Goal: Task Accomplishment & Management: Use online tool/utility

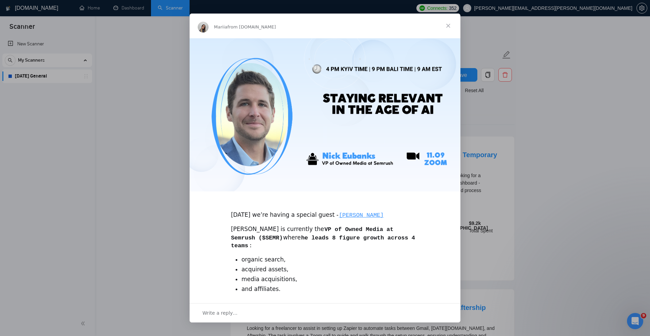
click at [570, 56] on div "Intercom messenger" at bounding box center [325, 168] width 650 height 336
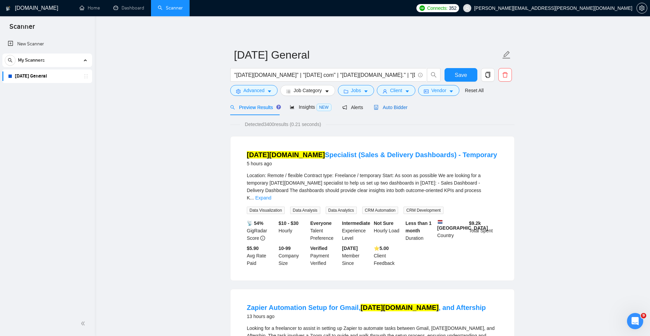
click at [398, 108] on span "Auto Bidder" at bounding box center [391, 107] width 34 height 5
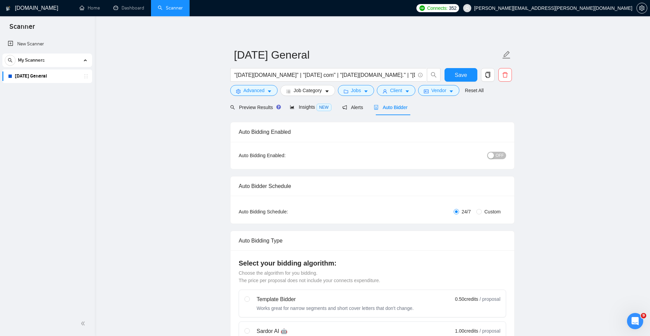
checkbox input "true"
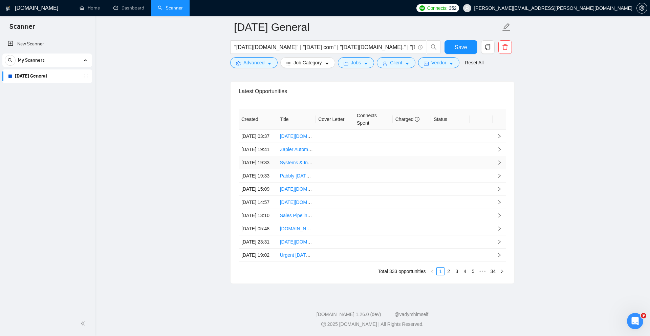
scroll to position [1859, 0]
click at [453, 271] on link "3" at bounding box center [456, 270] width 7 height 7
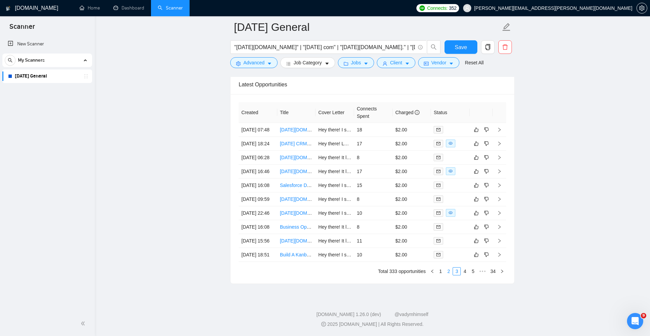
click at [449, 271] on link "2" at bounding box center [448, 270] width 7 height 7
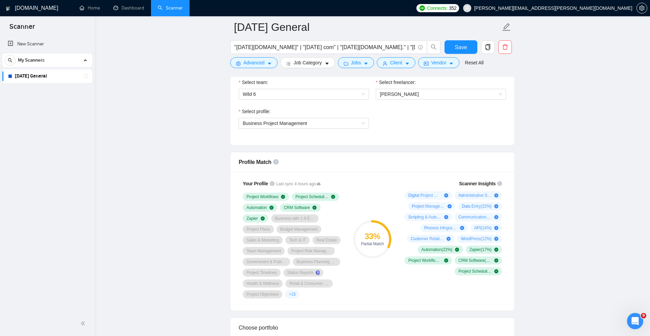
scroll to position [0, 0]
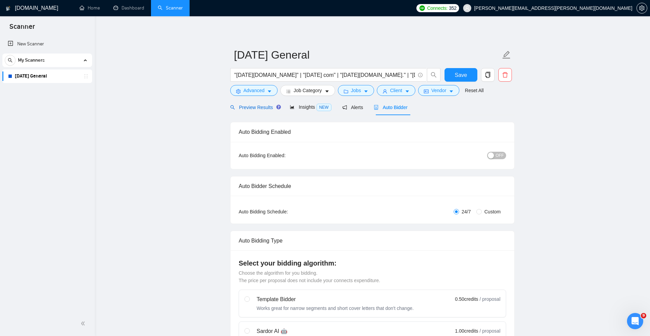
click at [263, 110] on span "Preview Results" at bounding box center [254, 107] width 49 height 5
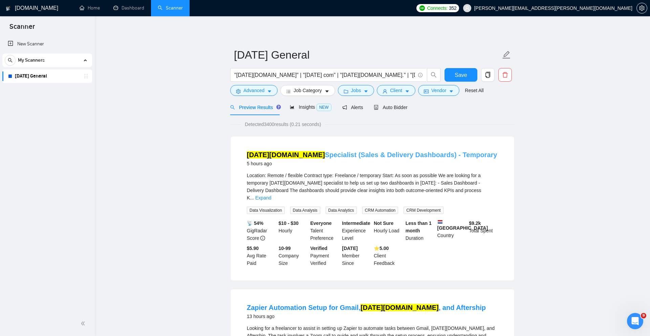
click at [333, 155] on link "Monday.com Specialist (Sales & Delivery Dashboards) - Temporary" at bounding box center [372, 154] width 250 height 7
click at [394, 106] on span "Auto Bidder" at bounding box center [391, 107] width 34 height 5
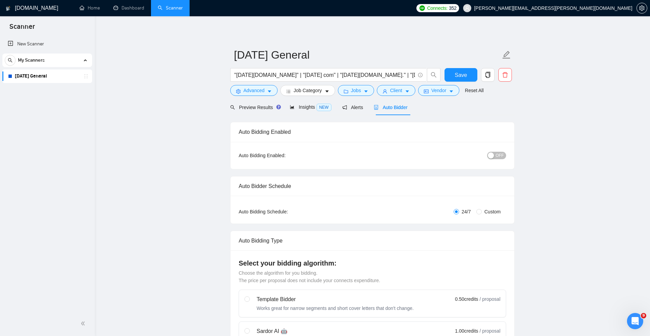
checkbox input "true"
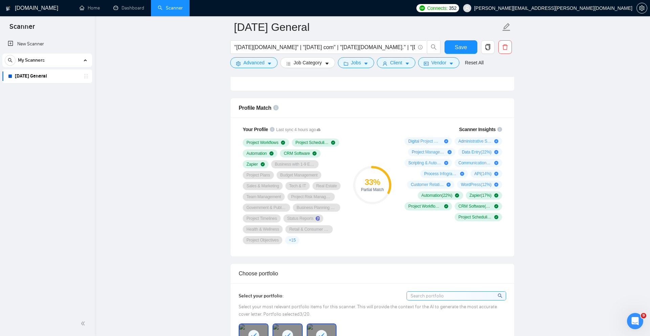
scroll to position [416, 0]
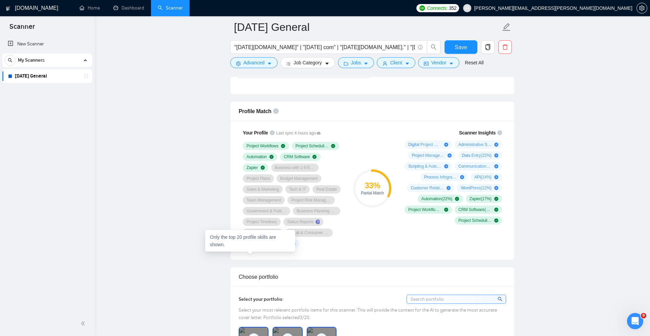
click at [289, 246] on span "+ 15" at bounding box center [292, 243] width 7 height 5
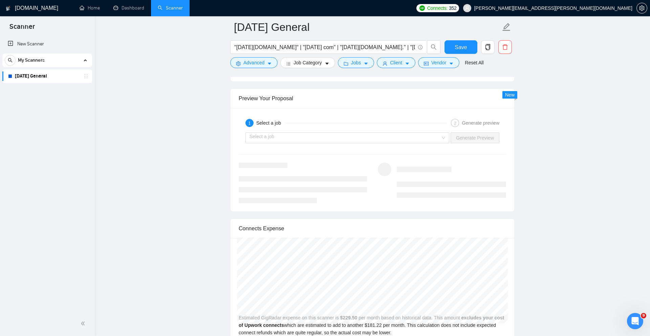
scroll to position [1282, 0]
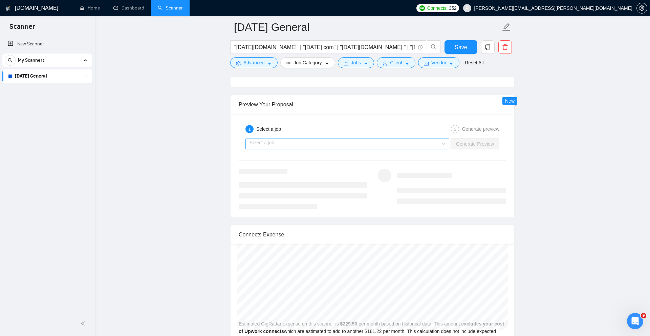
click at [408, 149] on input "search" at bounding box center [345, 144] width 191 height 10
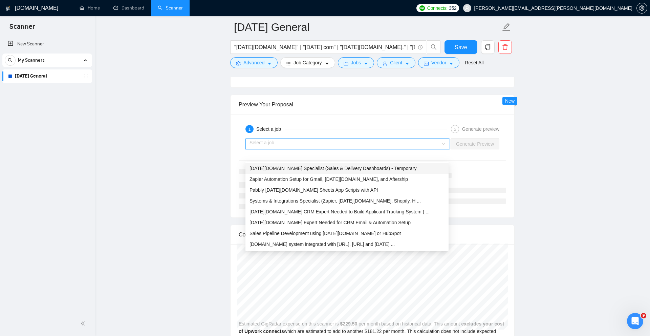
click at [401, 168] on div "Monday.com Specialist (Sales & Delivery Dashboards) - Temporary" at bounding box center [347, 168] width 195 height 7
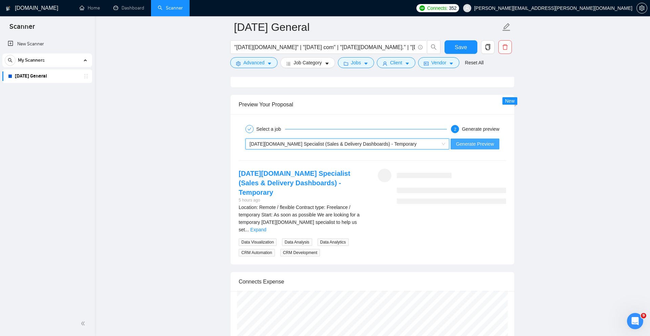
click at [479, 148] on span "Generate Preview" at bounding box center [475, 143] width 38 height 7
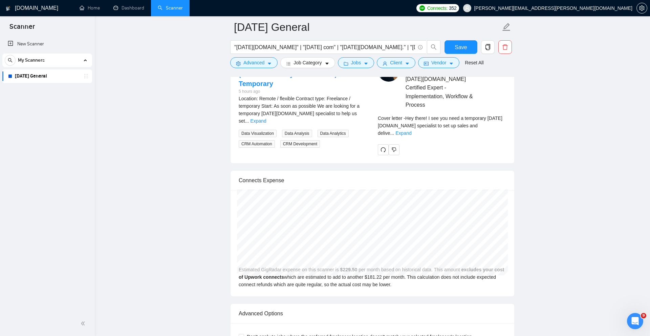
scroll to position [1391, 0]
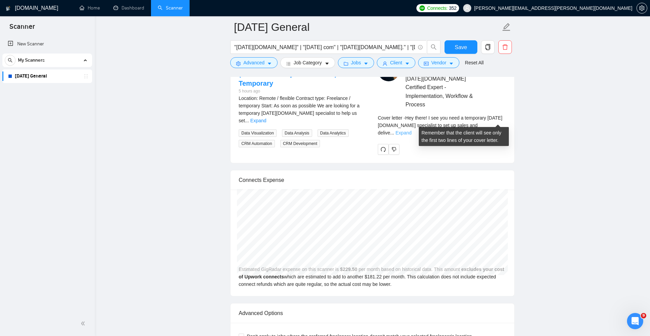
click at [411, 130] on link "Expand" at bounding box center [403, 132] width 16 height 5
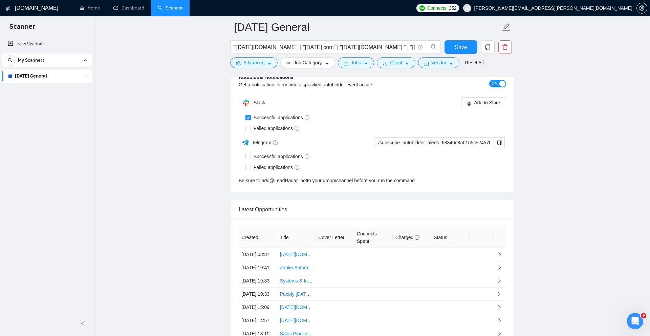
scroll to position [2038, 0]
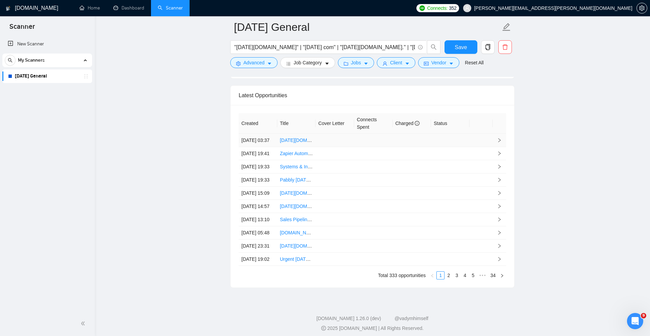
click at [296, 138] on link "Monday.com Specialist (Sales & Delivery Dashboards) - Temporary" at bounding box center [363, 139] width 167 height 5
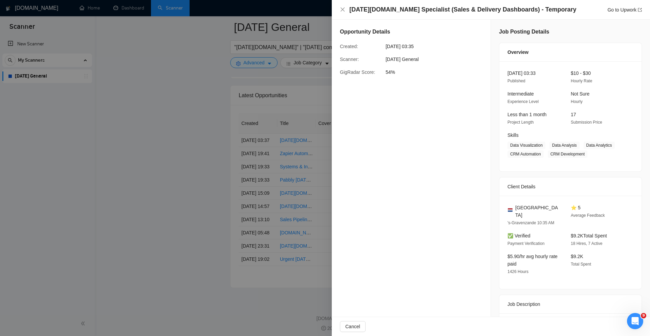
click at [339, 7] on div "Monday.com Specialist (Sales & Delivery Dashboards) - Temporary Go to Upwork" at bounding box center [491, 10] width 318 height 20
click at [342, 11] on icon "close" at bounding box center [342, 9] width 5 height 5
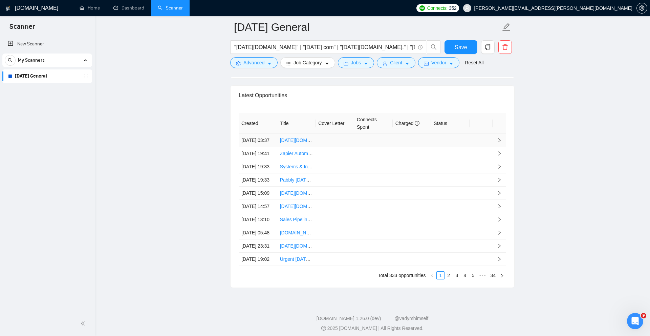
click at [494, 135] on td at bounding box center [500, 140] width 14 height 13
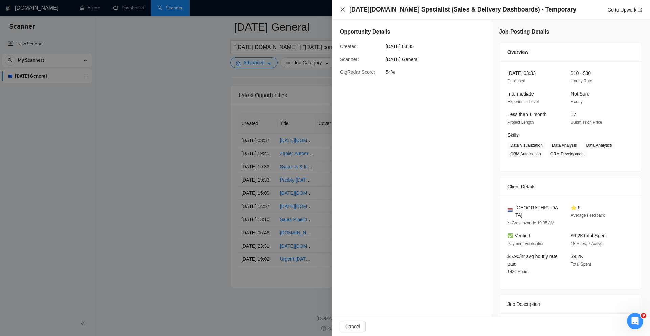
click at [341, 10] on icon "close" at bounding box center [342, 9] width 5 height 5
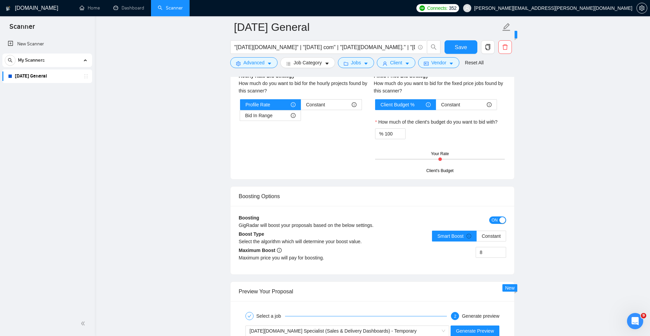
scroll to position [1095, 0]
